Goal: Navigation & Orientation: Find specific page/section

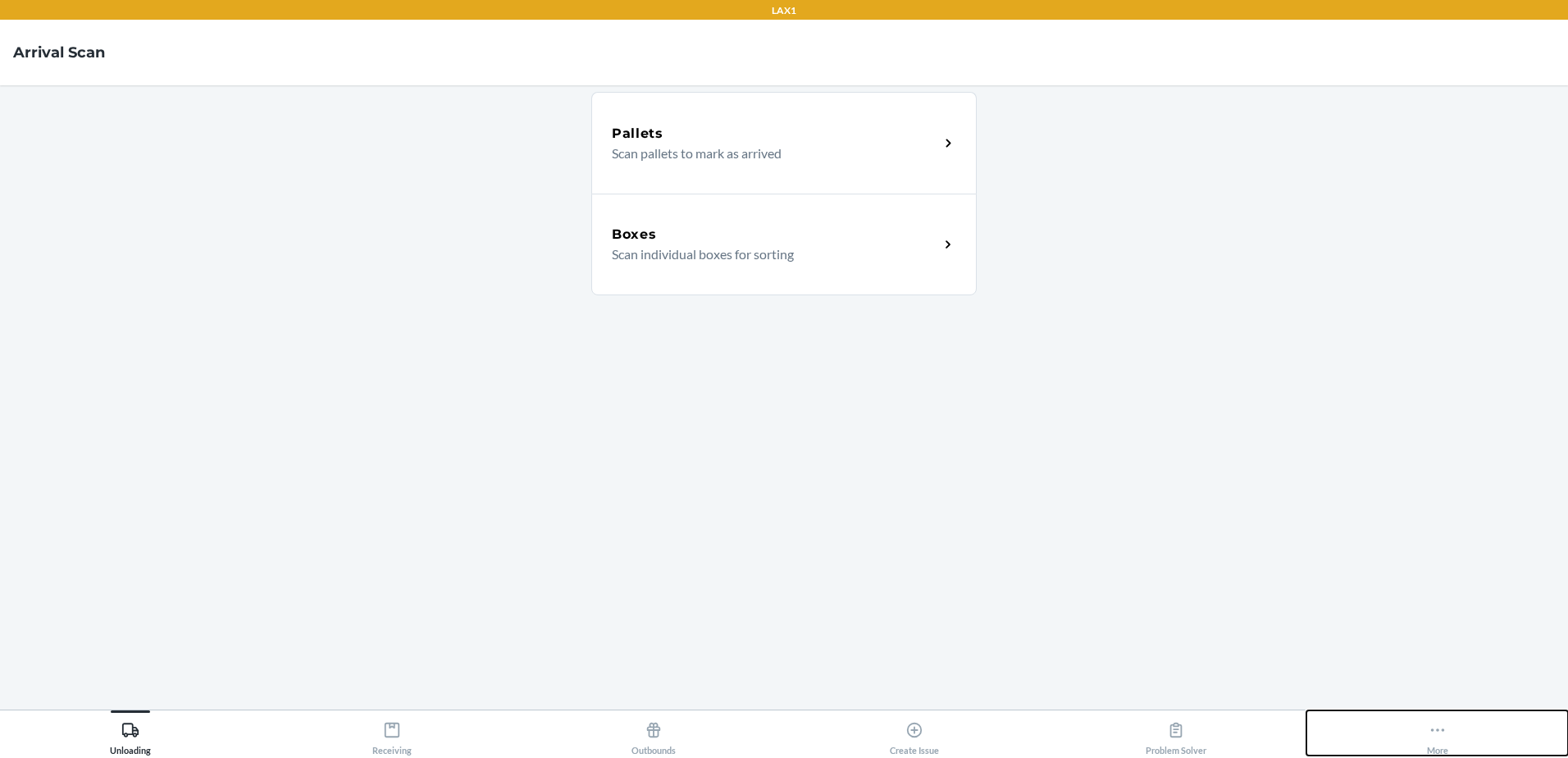
click at [1427, 739] on div "More" at bounding box center [1437, 735] width 21 height 41
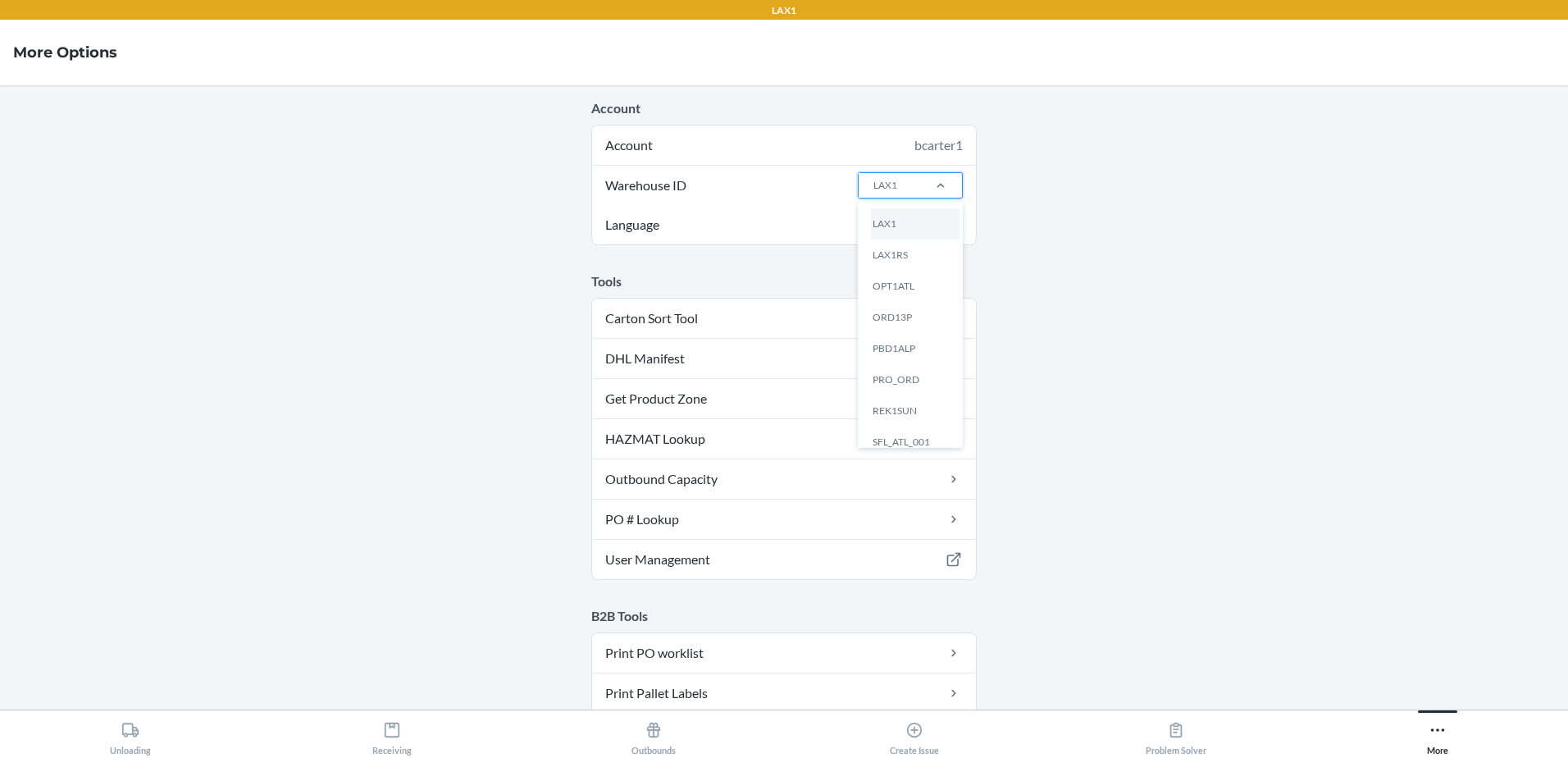
scroll to position [293, 0]
click at [913, 330] on div "LAX1RS" at bounding box center [915, 332] width 88 height 32
click at [873, 193] on input "Warehouse ID option LAX1RS focused, 14 of 25. 25 results available. Use Up and …" at bounding box center [873, 186] width 2 height 15
